Goal: Information Seeking & Learning: Learn about a topic

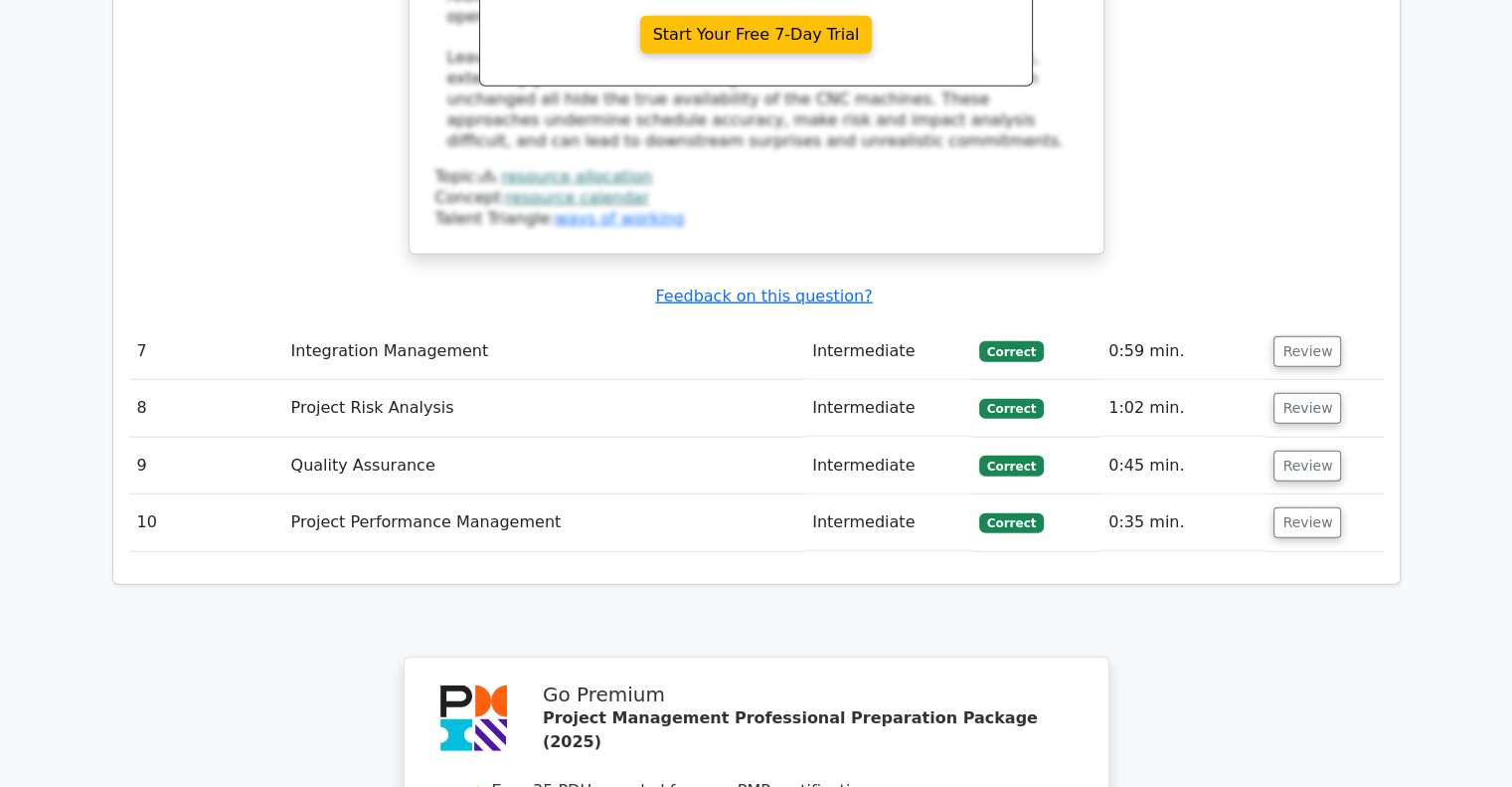
scroll to position [5688, 0]
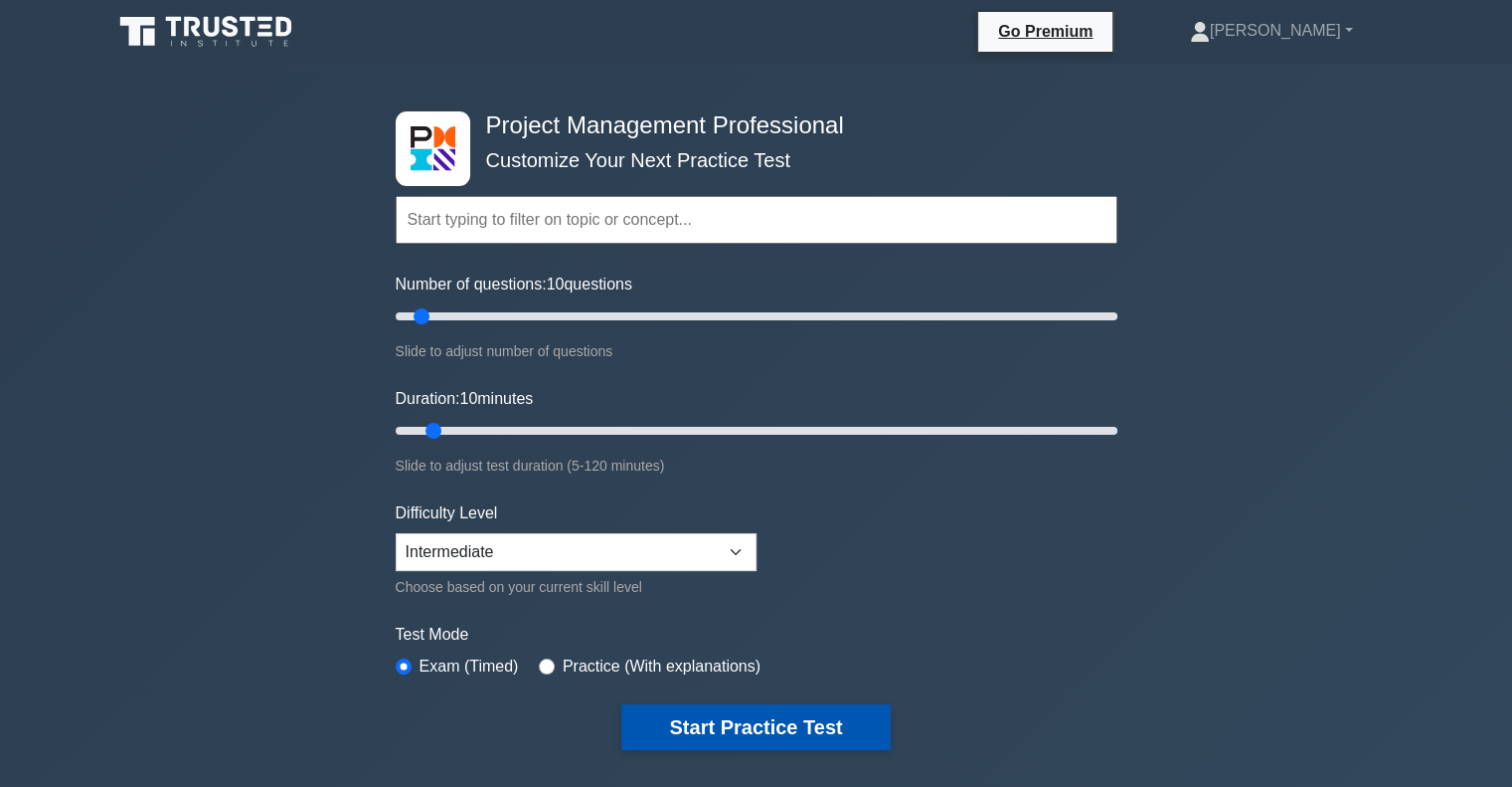
click at [732, 720] on button "Start Practice Test" at bounding box center [756, 727] width 269 height 46
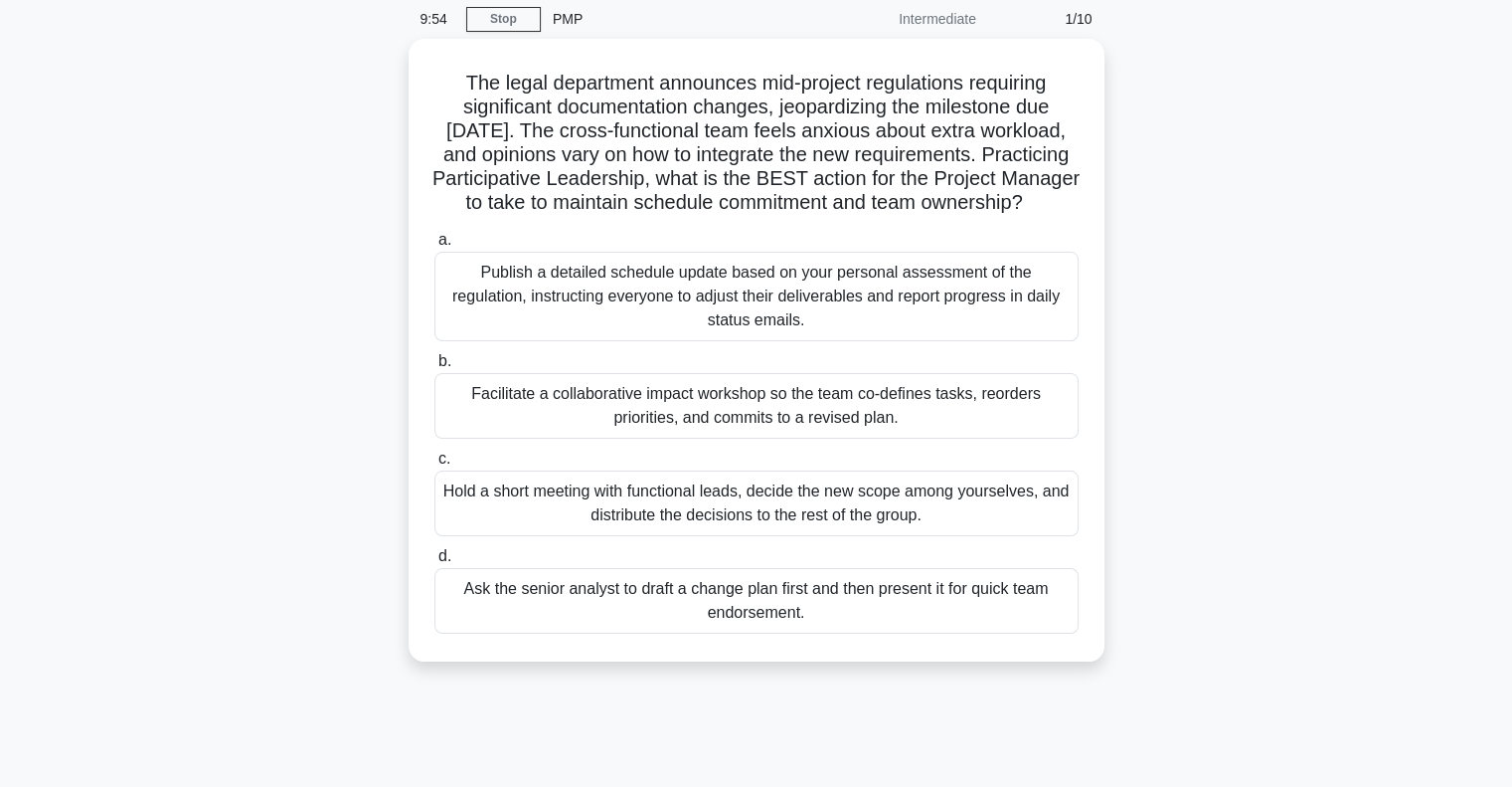
scroll to position [80, 0]
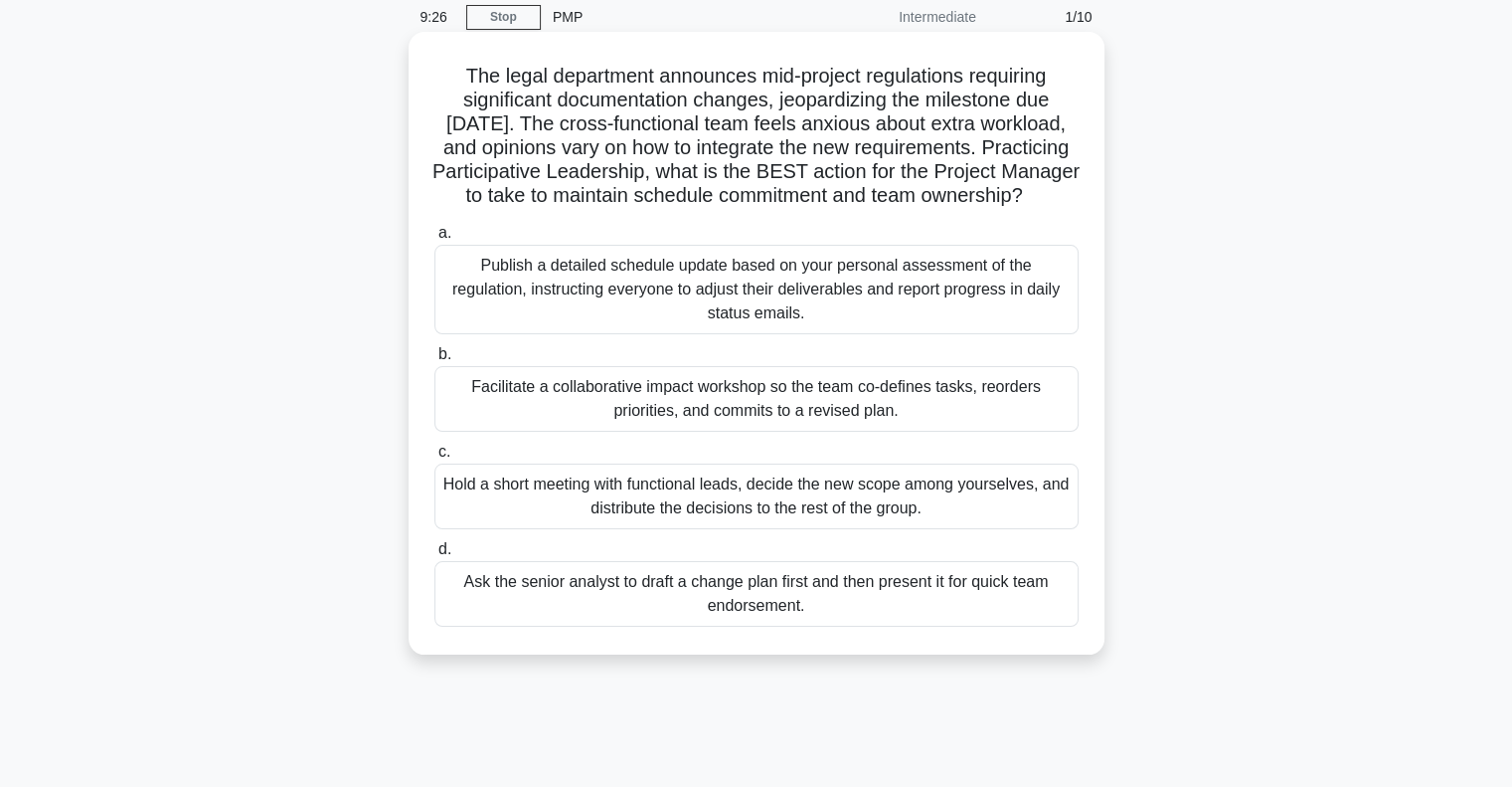
click at [883, 424] on div "Facilitate a collaborative impact workshop so the team co-defines tasks, reorde…" at bounding box center [757, 399] width 645 height 66
click at [435, 361] on input "b. Facilitate a collaborative impact workshop so the team co-defines tasks, reo…" at bounding box center [435, 354] width 0 height 13
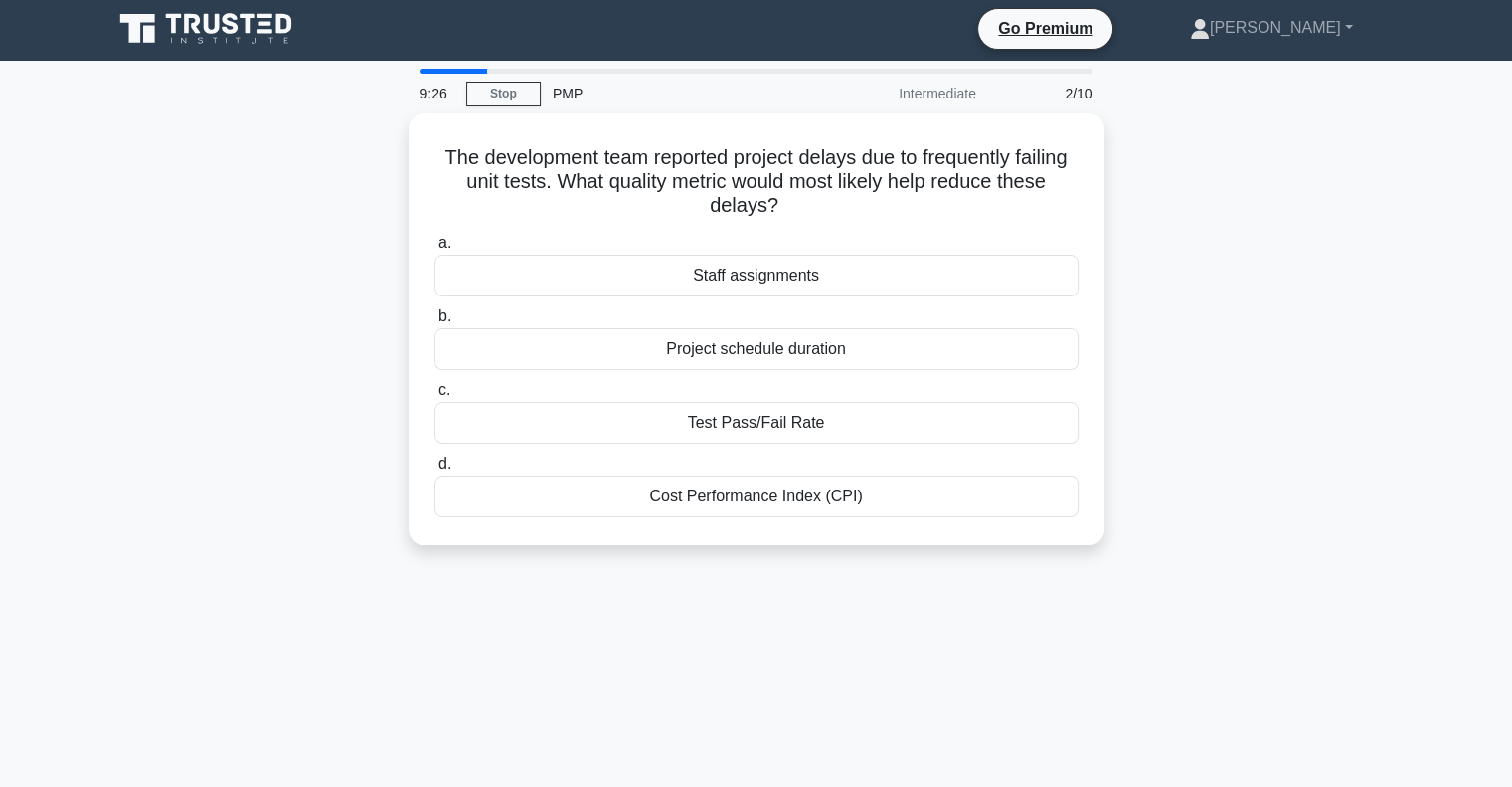
scroll to position [0, 0]
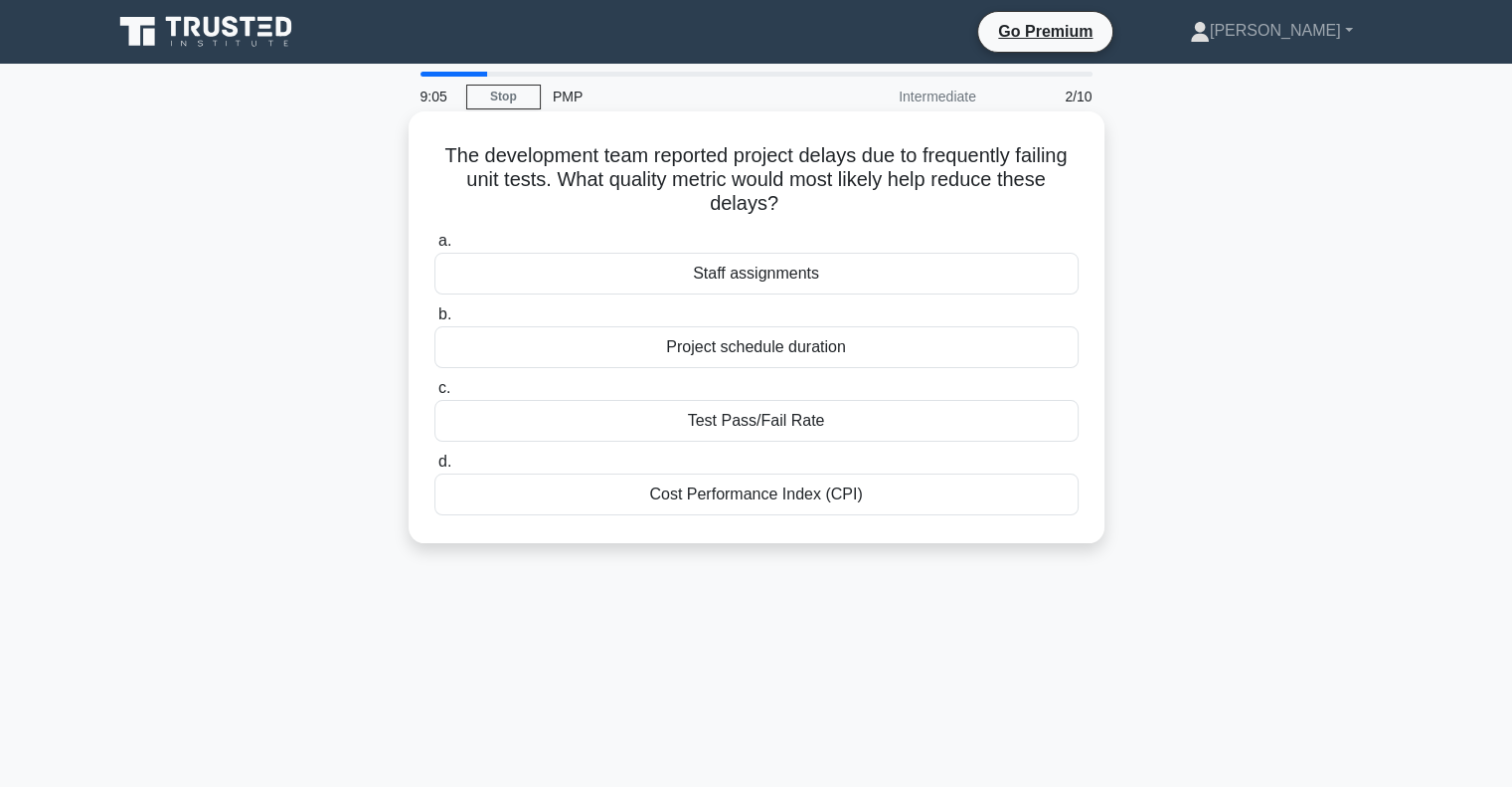
click at [798, 425] on div "Test Pass/Fail Rate" at bounding box center [757, 421] width 645 height 42
click at [435, 395] on input "c. Test Pass/Fail Rate" at bounding box center [435, 388] width 0 height 13
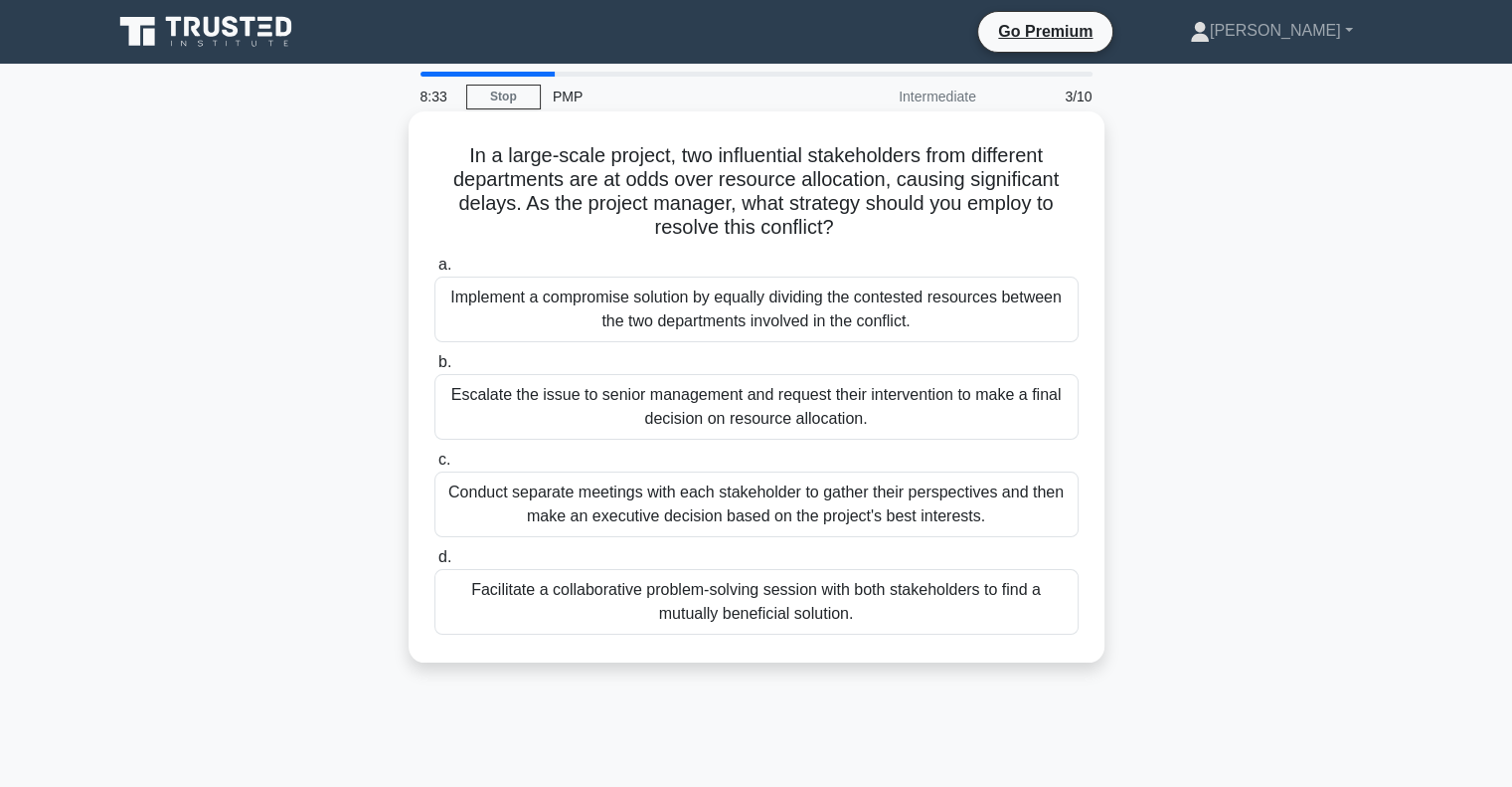
click at [780, 616] on div "Facilitate a collaborative problem-solving session with both stakeholders to fi…" at bounding box center [757, 602] width 645 height 66
click at [435, 564] on input "d. Facilitate a collaborative problem-solving session with both stakeholders to…" at bounding box center [435, 557] width 0 height 13
